Goal: Information Seeking & Learning: Learn about a topic

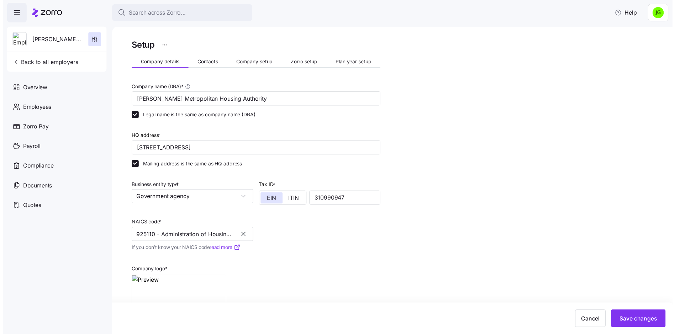
scroll to position [37, 0]
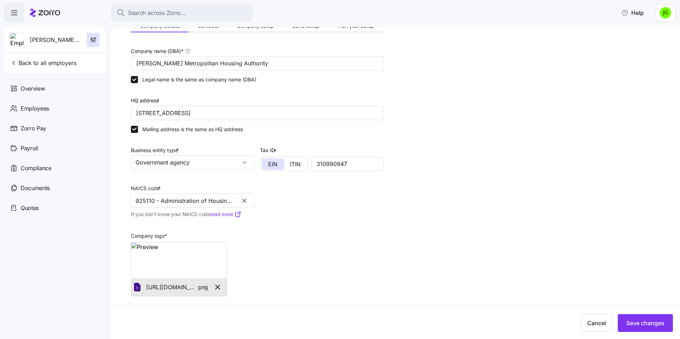
click at [16, 13] on icon "button" at bounding box center [14, 13] width 9 height 9
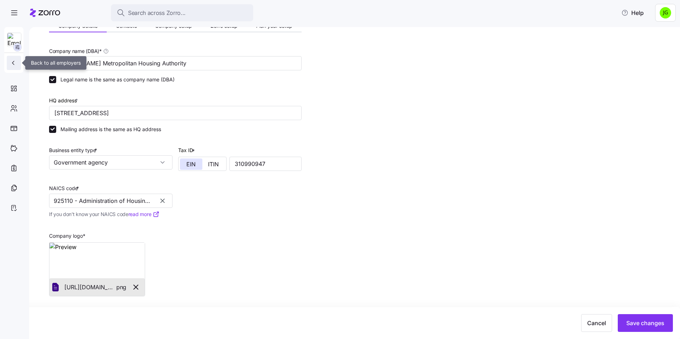
click at [10, 58] on button "button" at bounding box center [14, 63] width 14 height 14
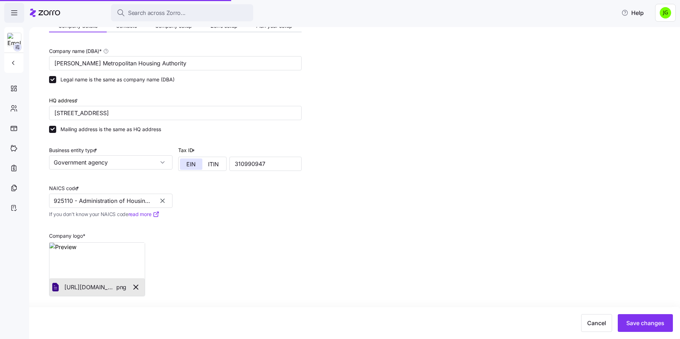
click at [17, 12] on icon "button" at bounding box center [14, 13] width 9 height 9
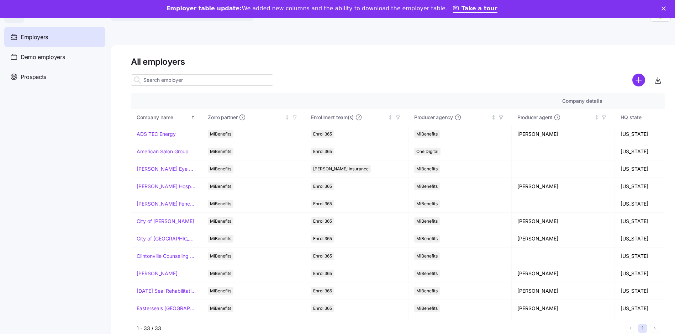
click at [665, 10] on polygon "Close" at bounding box center [663, 8] width 4 height 4
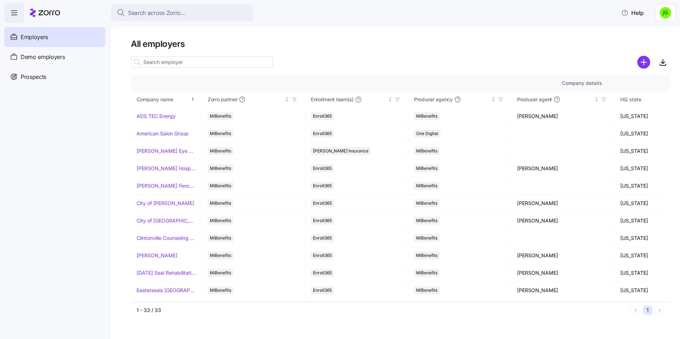
click at [39, 29] on div "Employers" at bounding box center [54, 37] width 101 height 20
click at [38, 38] on span "Employers" at bounding box center [34, 37] width 27 height 9
click at [11, 9] on icon "button" at bounding box center [14, 13] width 9 height 9
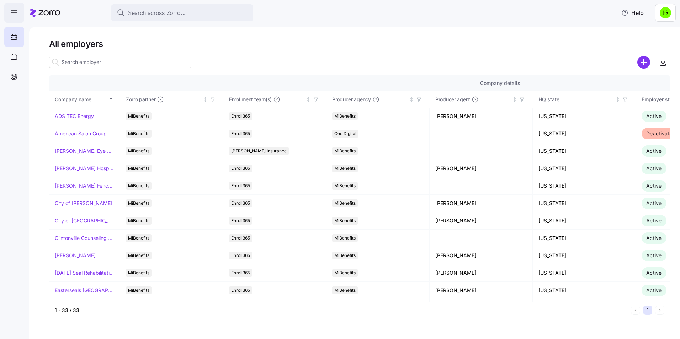
click at [11, 10] on icon "button" at bounding box center [14, 13] width 9 height 9
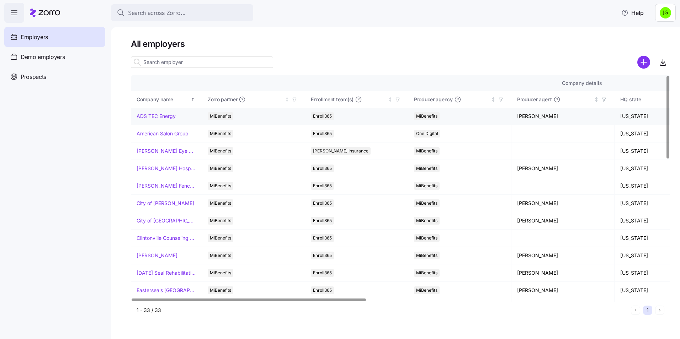
click at [161, 116] on link "ADS TEC Energy" at bounding box center [156, 116] width 39 height 7
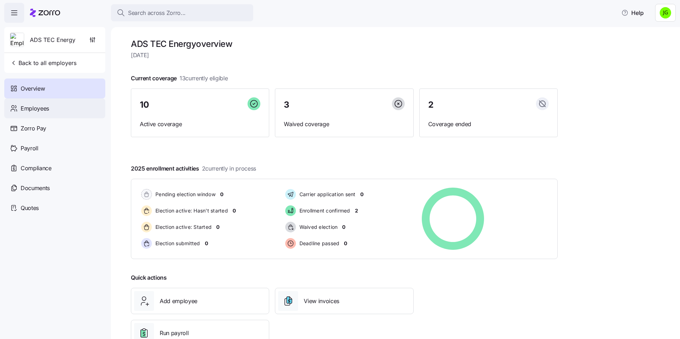
click at [24, 104] on span "Employees" at bounding box center [35, 108] width 28 height 9
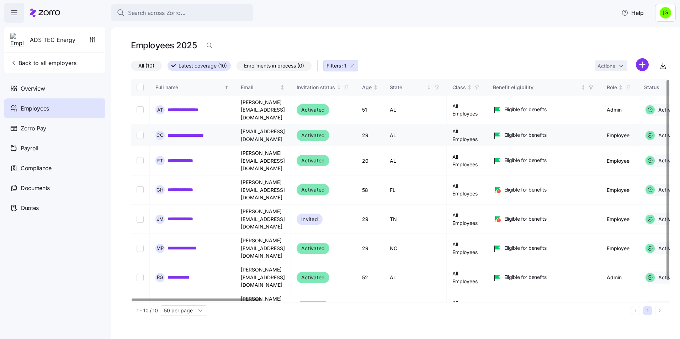
click at [180, 132] on link "**********" at bounding box center [193, 135] width 51 height 7
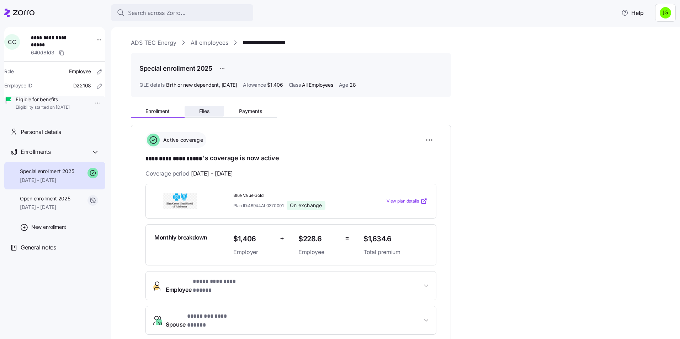
click at [212, 115] on button "Files" at bounding box center [205, 111] width 40 height 11
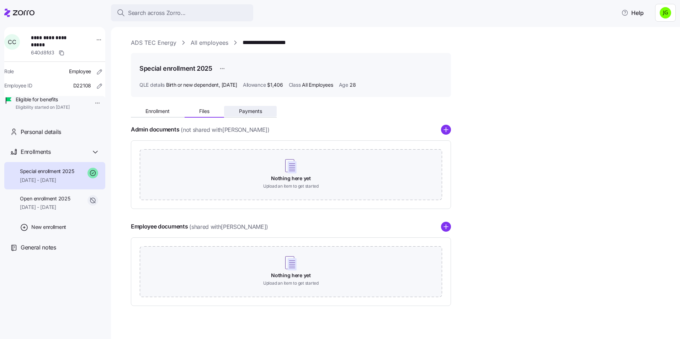
click at [248, 114] on button "Payments" at bounding box center [250, 111] width 53 height 11
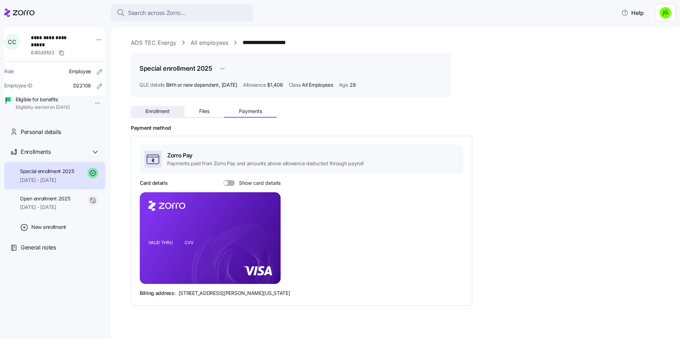
click at [151, 108] on button "Enrollment" at bounding box center [158, 111] width 54 height 11
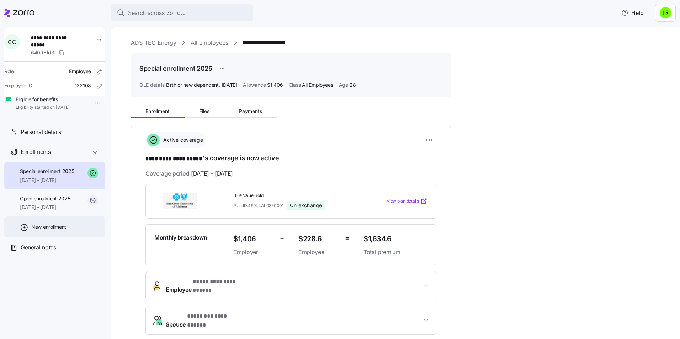
click at [43, 231] on span "New enrollment" at bounding box center [48, 227] width 35 height 7
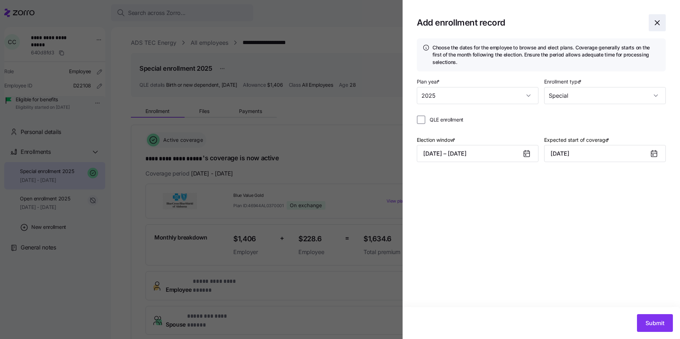
click at [656, 23] on icon "button" at bounding box center [657, 22] width 9 height 9
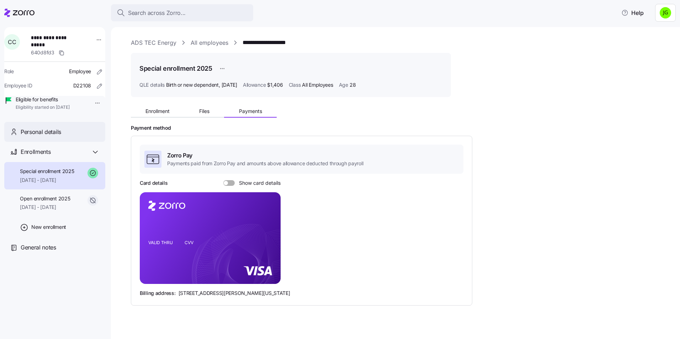
click at [45, 137] on span "Personal details" at bounding box center [41, 132] width 41 height 9
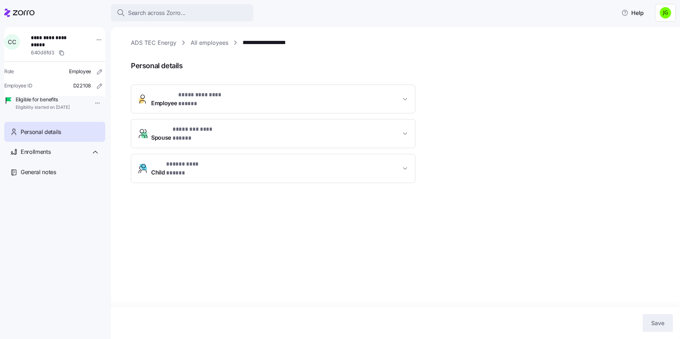
click at [148, 42] on link "ADS TEC Energy" at bounding box center [154, 42] width 46 height 9
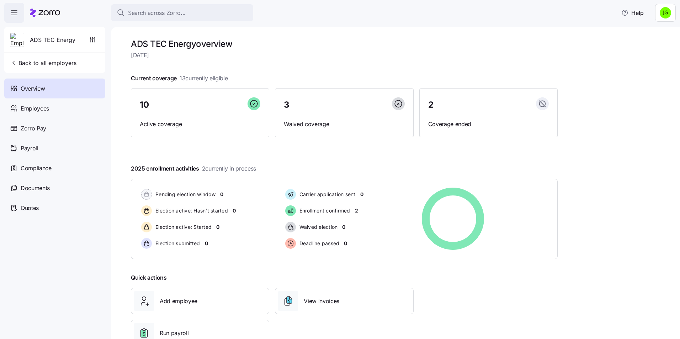
click at [13, 14] on icon "button" at bounding box center [14, 13] width 9 height 9
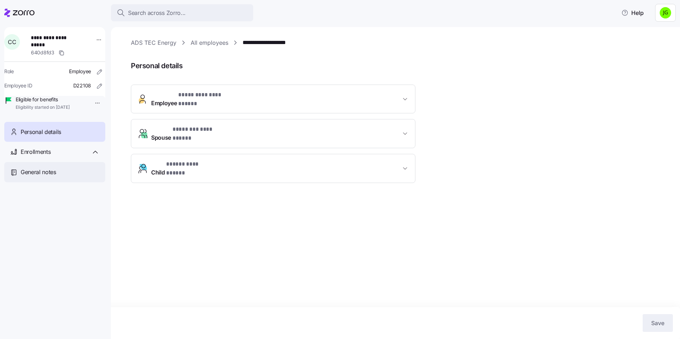
click at [44, 177] on span "General notes" at bounding box center [39, 172] width 36 height 9
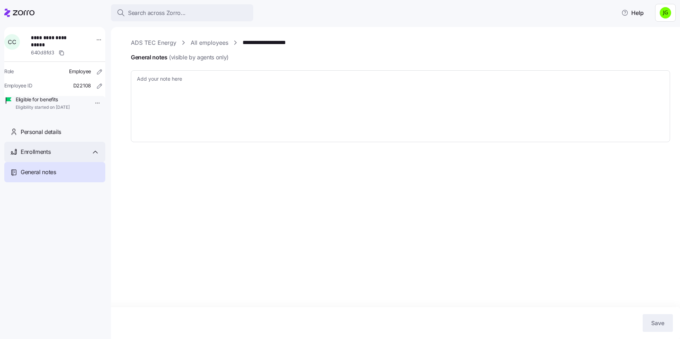
click at [38, 155] on div "Enrollments" at bounding box center [54, 152] width 101 height 20
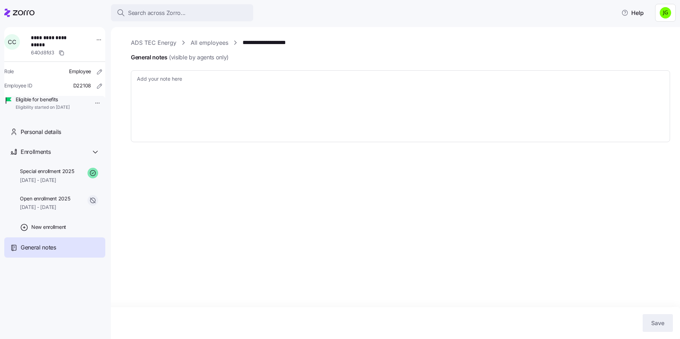
click at [195, 221] on div "**********" at bounding box center [395, 183] width 569 height 312
click at [25, 12] on icon at bounding box center [24, 12] width 22 height 5
type textarea "x"
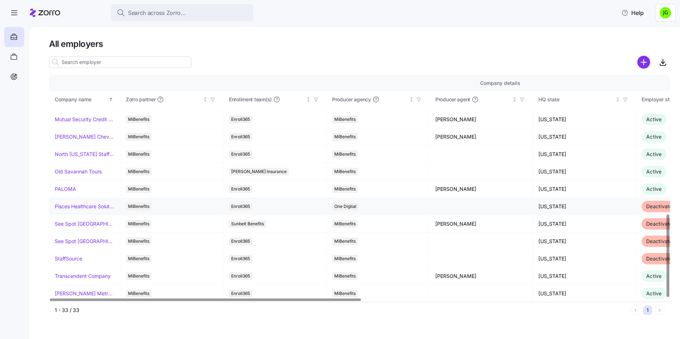
scroll to position [381, 0]
